Goal: Navigation & Orientation: Understand site structure

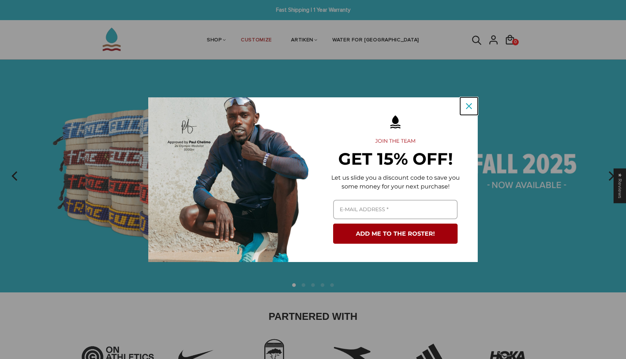
click at [474, 106] on div "Close" at bounding box center [469, 106] width 12 height 12
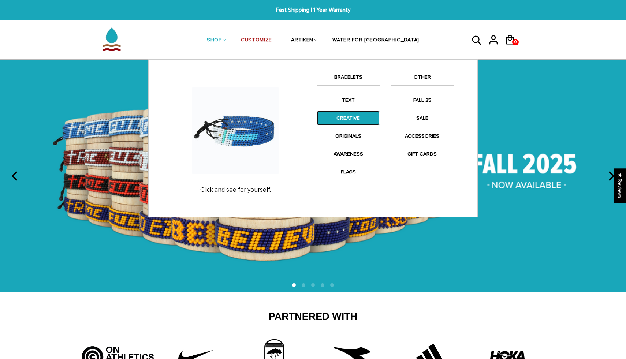
click at [349, 119] on link "CREATIVE" at bounding box center [348, 118] width 63 height 14
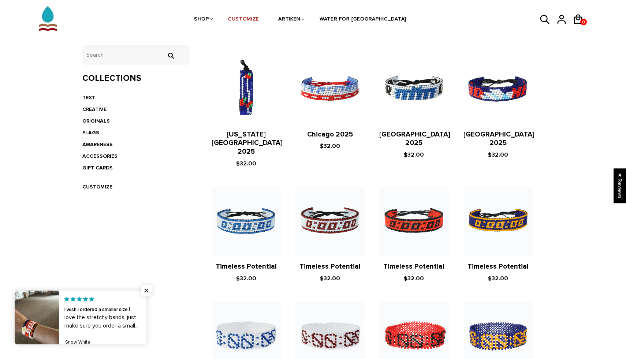
scroll to position [148, 0]
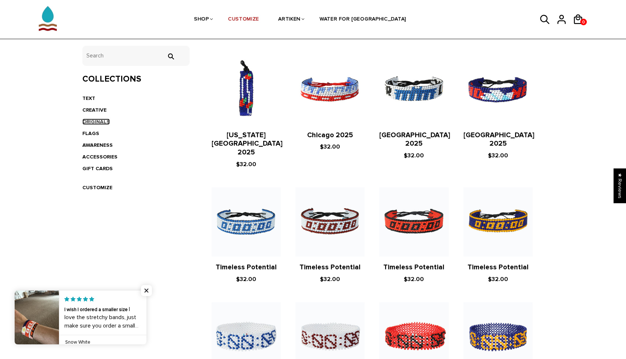
click at [106, 123] on link "ORIGINALS" at bounding box center [95, 122] width 27 height 6
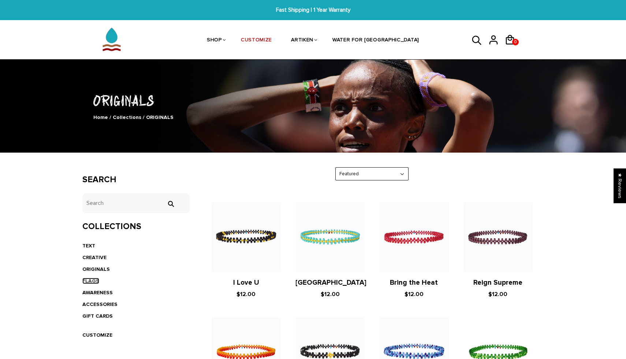
click at [94, 280] on link "FLAGS" at bounding box center [90, 281] width 17 height 6
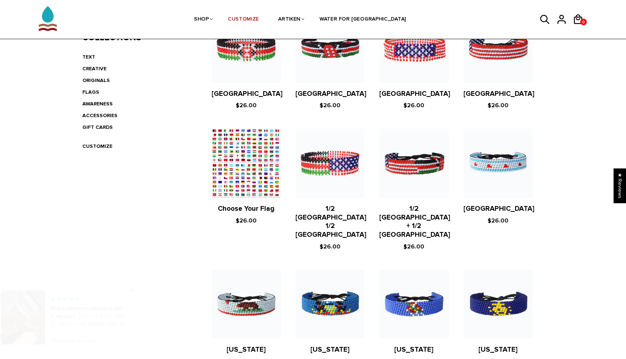
scroll to position [175, 0]
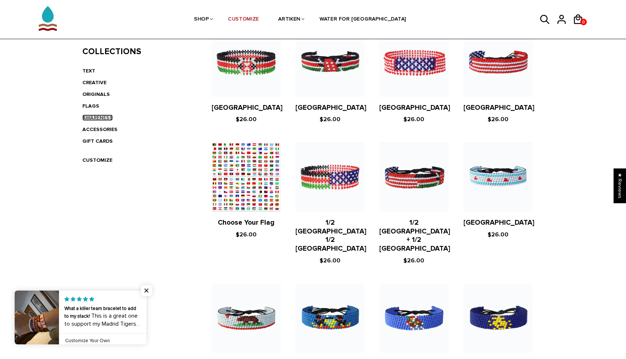
click at [109, 119] on link "AWARENESS" at bounding box center [97, 118] width 30 height 6
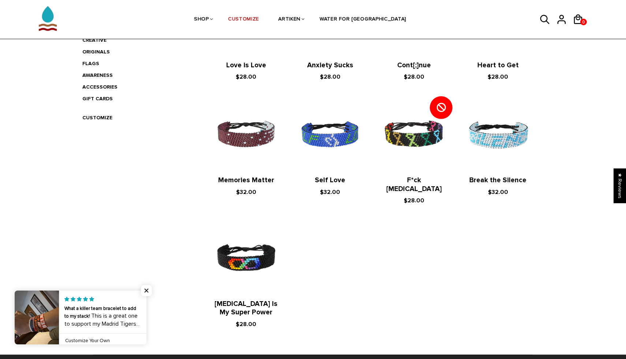
scroll to position [217, 0]
